Goal: Go to known website: Access a specific website the user already knows

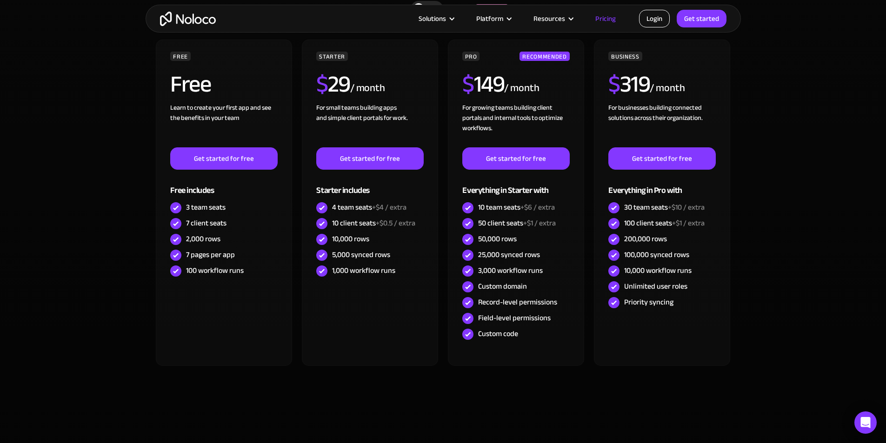
click at [667, 20] on link "Login" at bounding box center [654, 19] width 31 height 18
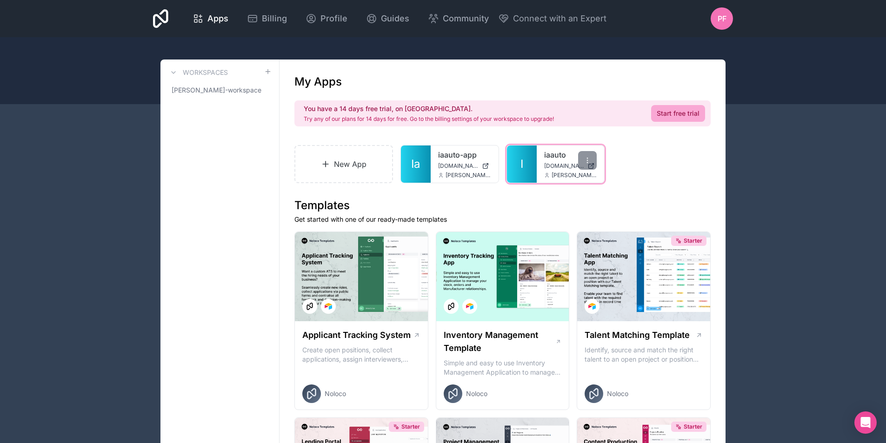
click at [552, 161] on div "iaauto iaauto.noloco.co pedro@iaauto.com.br" at bounding box center [571, 164] width 68 height 37
click at [580, 158] on div at bounding box center [587, 160] width 19 height 19
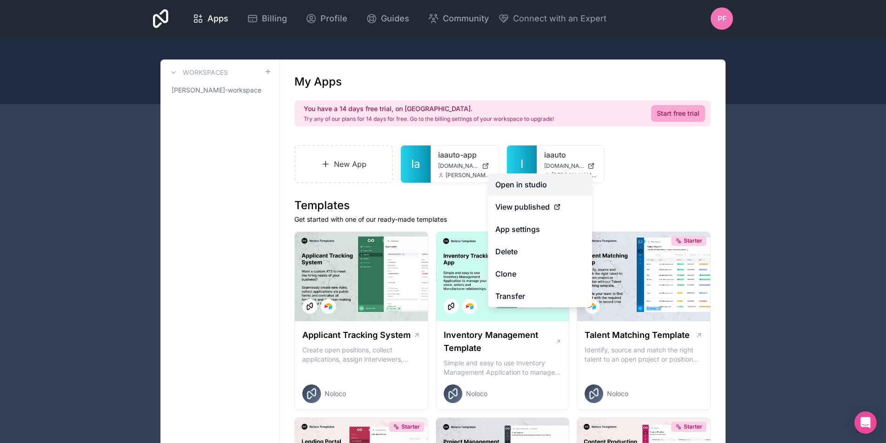
click at [541, 185] on link "Open in studio" at bounding box center [540, 184] width 104 height 22
